Goal: Book appointment/travel/reservation

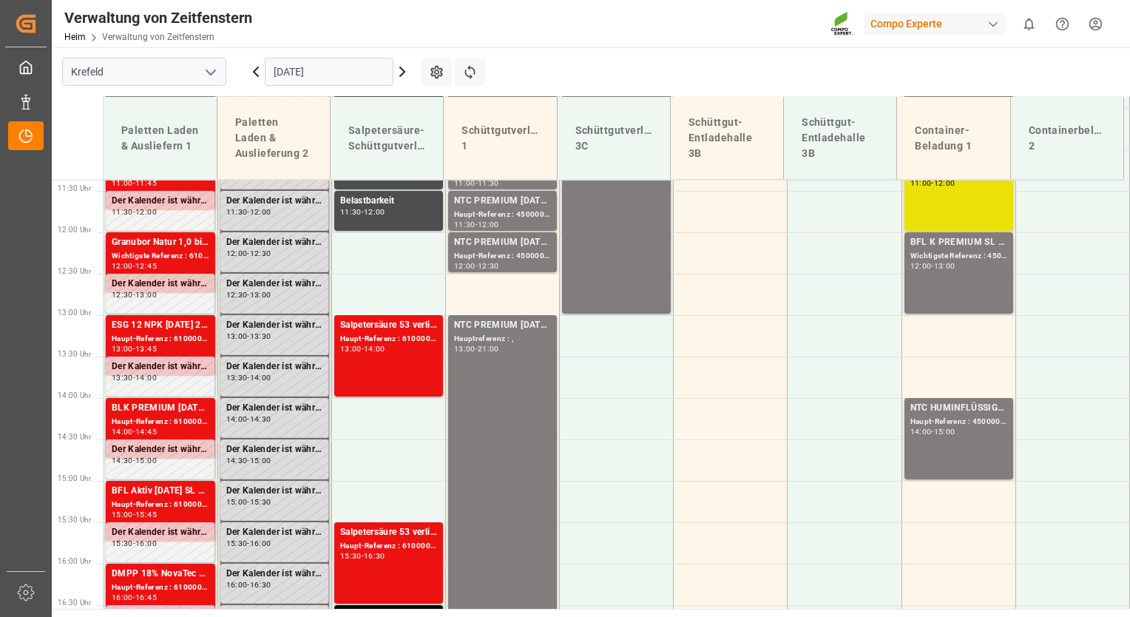
scroll to position [916, 0]
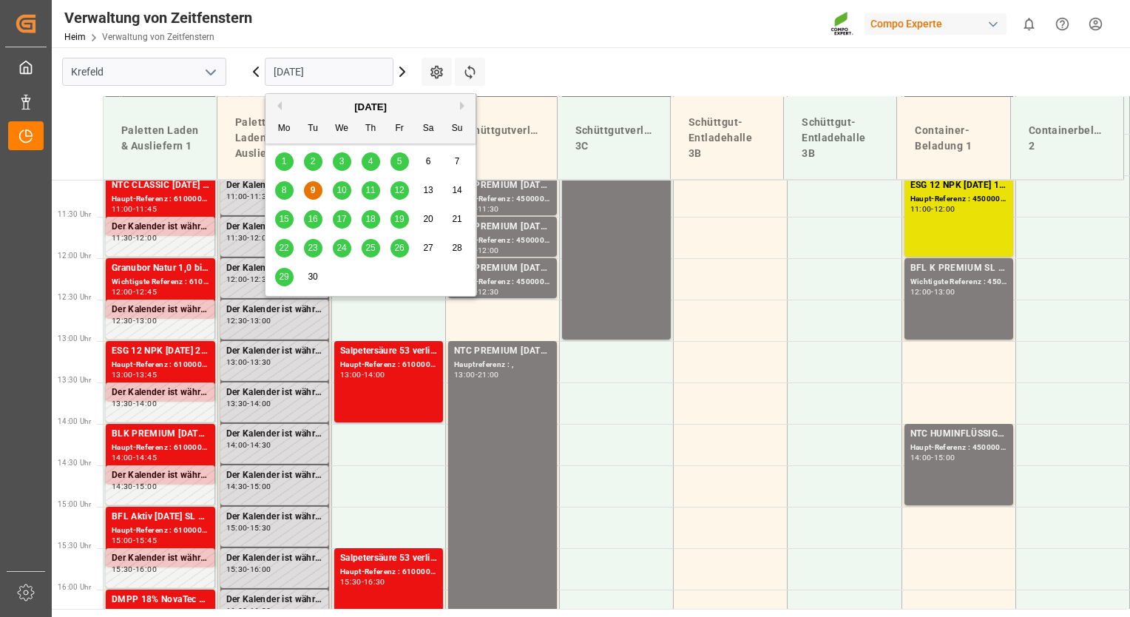
click at [336, 69] on input "[DATE]" at bounding box center [329, 72] width 129 height 28
click at [341, 192] on span "10" at bounding box center [342, 190] width 10 height 10
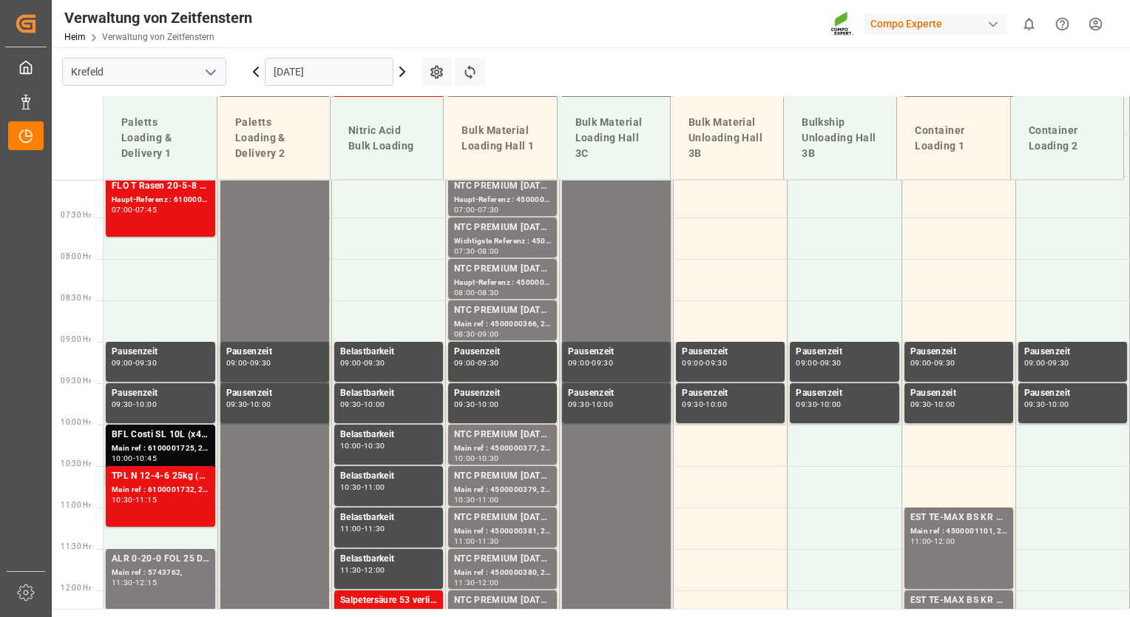
scroll to position [601, 0]
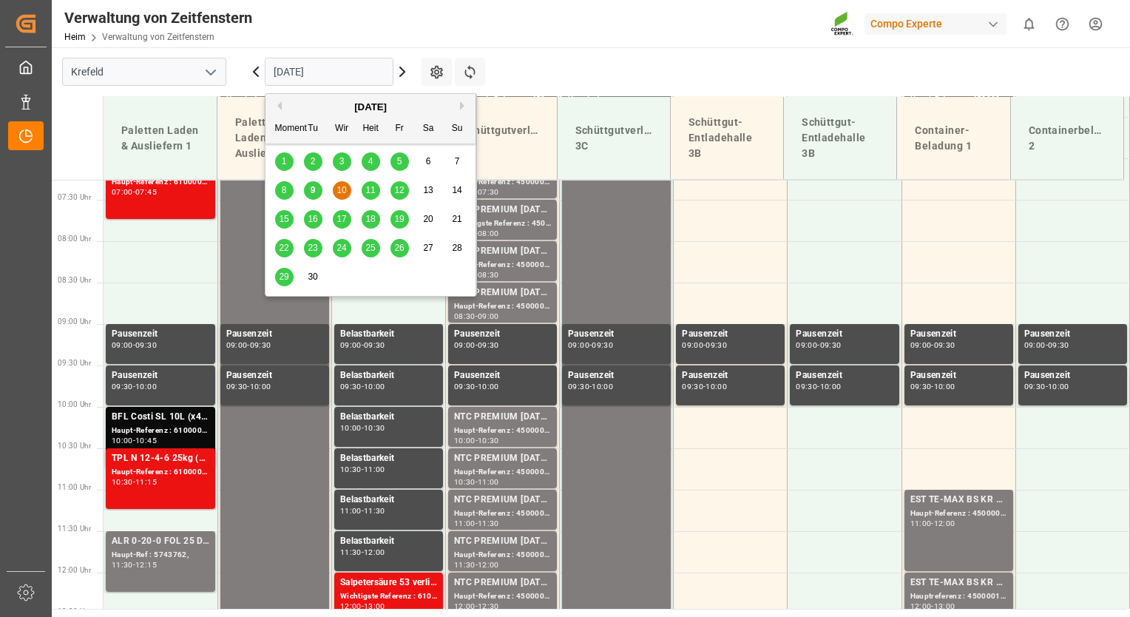
click at [377, 69] on input "10-09-2025" at bounding box center [329, 72] width 129 height 28
click at [364, 187] on div "11" at bounding box center [371, 191] width 18 height 18
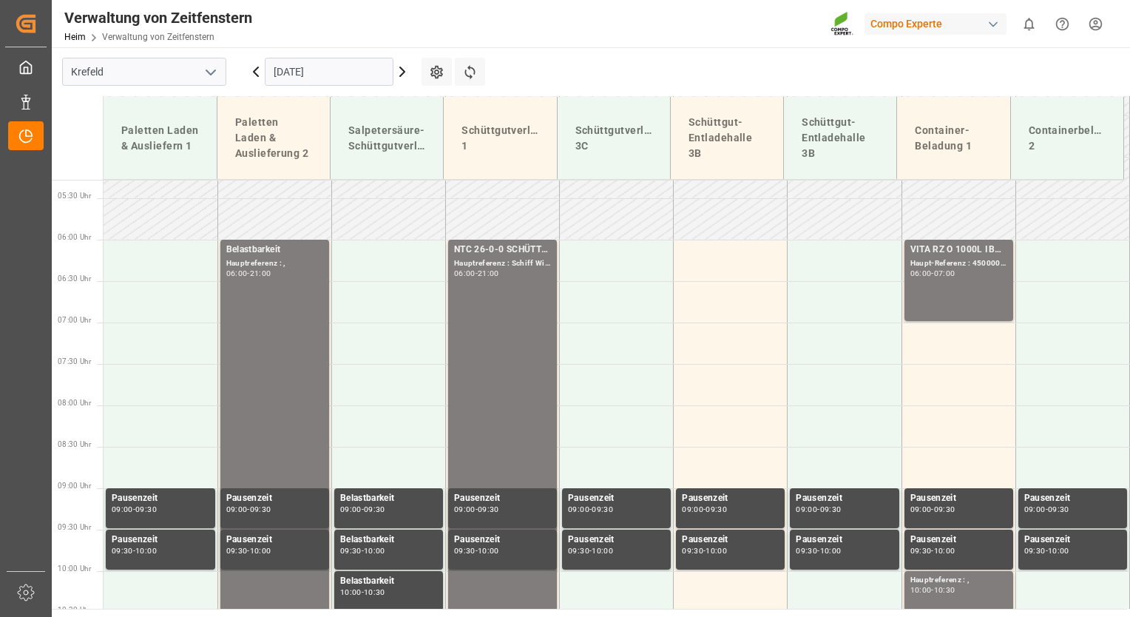
scroll to position [433, 0]
